Goal: Entertainment & Leisure: Consume media (video, audio)

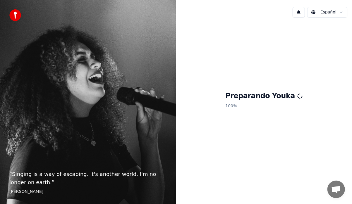
click at [252, 106] on p "100 %" at bounding box center [263, 106] width 77 height 11
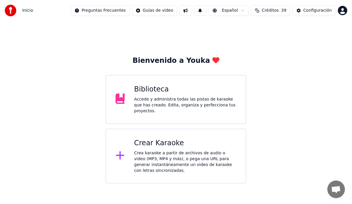
click at [157, 108] on div "Accede y administra todas las pistas de karaoke que has creado. Edita, organiza…" at bounding box center [185, 106] width 102 height 18
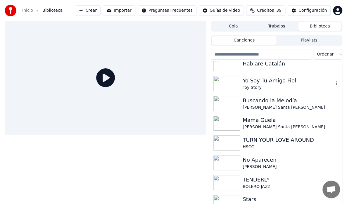
scroll to position [117, 0]
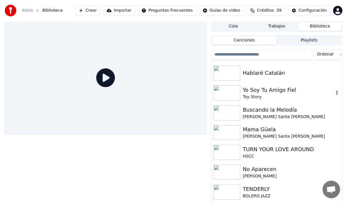
click at [248, 94] on div "Yo Soy Tu Amigo Fiel Toy Story" at bounding box center [288, 93] width 91 height 14
click at [250, 95] on div "Toy Story" at bounding box center [288, 97] width 91 height 6
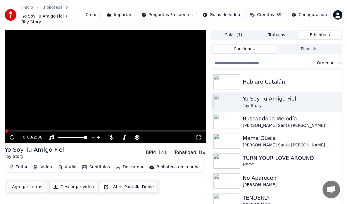
click at [201, 135] on icon at bounding box center [199, 137] width 6 height 5
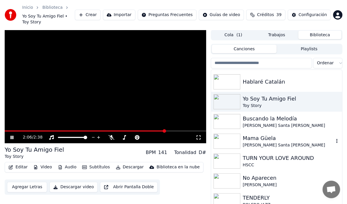
click at [225, 134] on img at bounding box center [227, 141] width 27 height 15
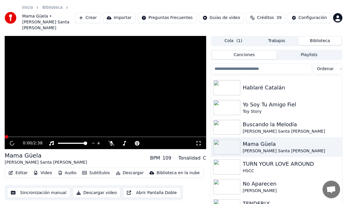
click at [199, 141] on icon at bounding box center [199, 143] width 6 height 5
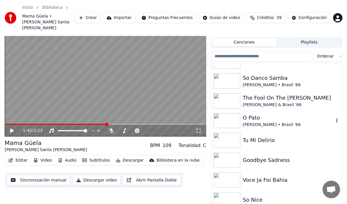
scroll to position [439, 0]
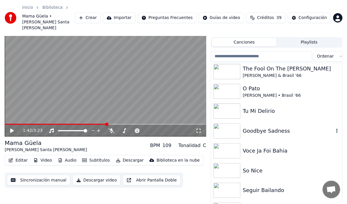
click at [244, 127] on div "Goodbye Sadness" at bounding box center [288, 131] width 91 height 8
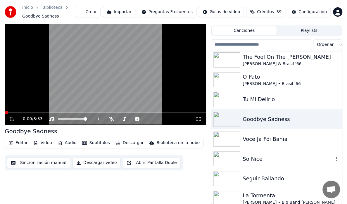
click at [241, 159] on div at bounding box center [228, 159] width 29 height 15
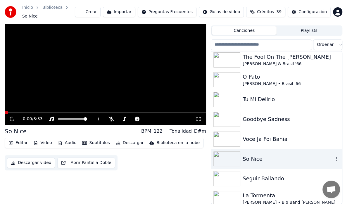
scroll to position [10, 0]
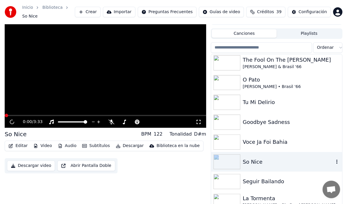
click at [241, 159] on div at bounding box center [228, 162] width 29 height 15
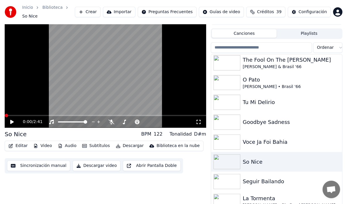
click at [11, 120] on icon at bounding box center [12, 122] width 4 height 4
click at [199, 120] on icon at bounding box center [199, 122] width 6 height 5
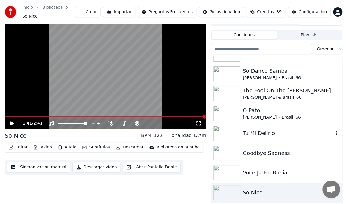
scroll to position [439, 0]
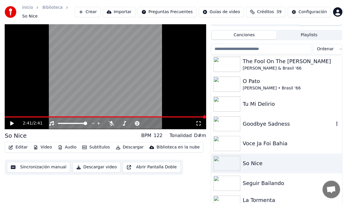
click at [224, 122] on img at bounding box center [227, 123] width 27 height 15
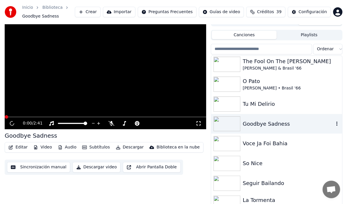
scroll to position [11, 0]
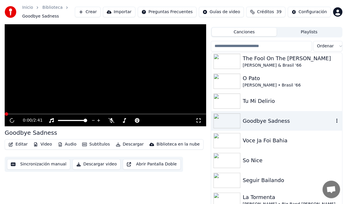
click at [224, 122] on img at bounding box center [227, 121] width 27 height 15
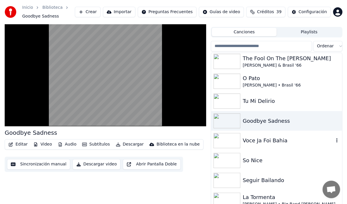
click at [226, 139] on img at bounding box center [227, 140] width 27 height 15
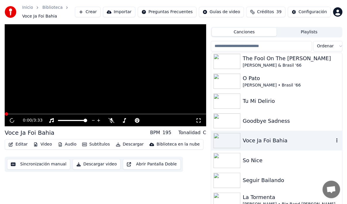
click at [226, 139] on img at bounding box center [227, 140] width 27 height 15
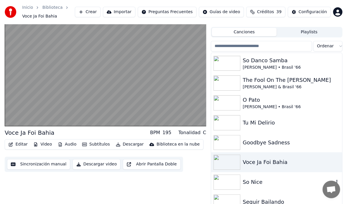
scroll to position [410, 0]
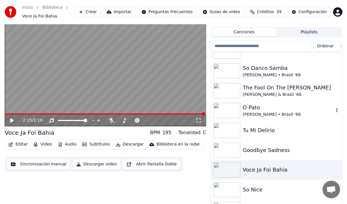
click at [237, 109] on img at bounding box center [227, 110] width 27 height 15
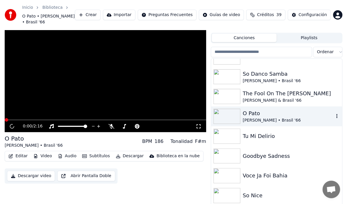
click at [237, 109] on img at bounding box center [227, 116] width 27 height 15
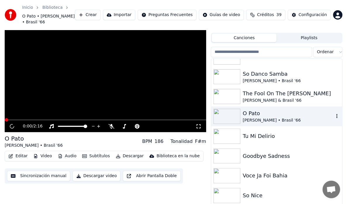
click at [237, 109] on img at bounding box center [227, 116] width 27 height 15
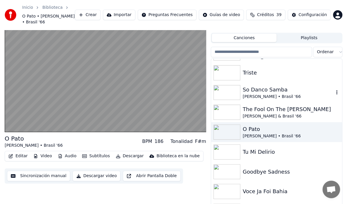
scroll to position [351, 0]
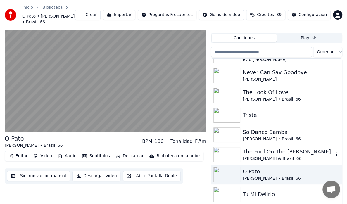
click at [250, 148] on div "The Fool On The [PERSON_NAME]" at bounding box center [288, 152] width 91 height 8
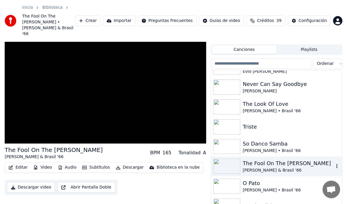
click at [250, 159] on div "The Fool On The [PERSON_NAME]" at bounding box center [288, 163] width 91 height 8
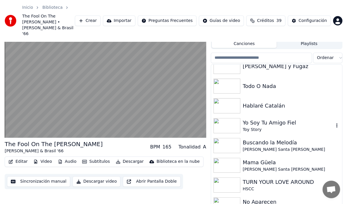
scroll to position [117, 0]
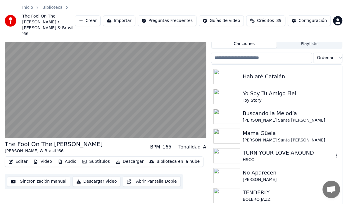
click at [259, 149] on div "TURN YOUR LOVE AROUND" at bounding box center [288, 153] width 91 height 8
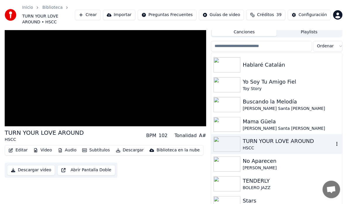
click at [259, 144] on div "TURN YOUR LOVE AROUND" at bounding box center [288, 141] width 91 height 8
